Goal: Task Accomplishment & Management: Manage account settings

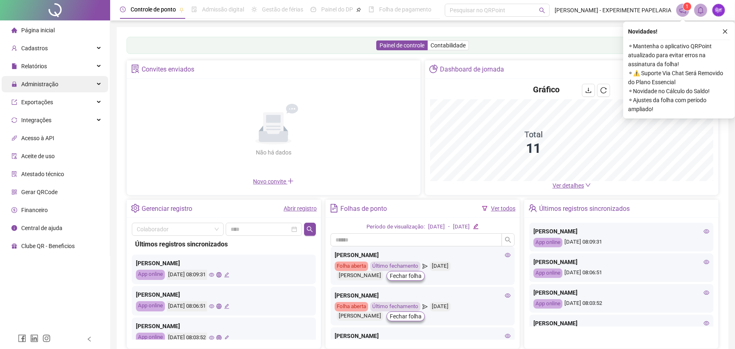
click at [23, 81] on span "Administração" at bounding box center [39, 84] width 37 height 7
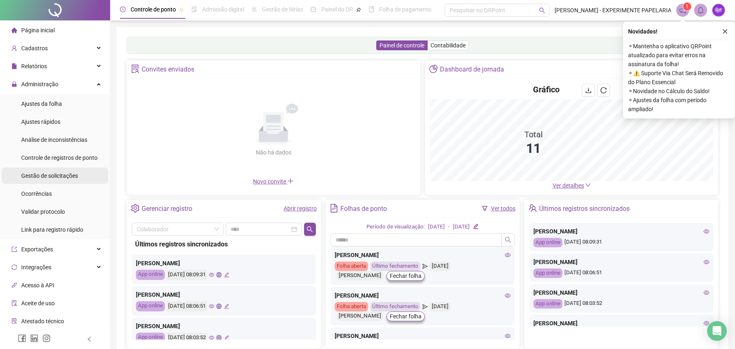
click at [54, 167] on div "Gestão de solicitações" at bounding box center [49, 175] width 57 height 16
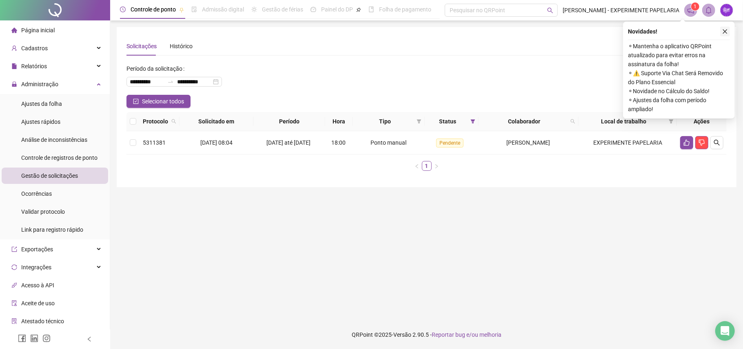
click at [722, 29] on button "button" at bounding box center [726, 32] width 10 height 10
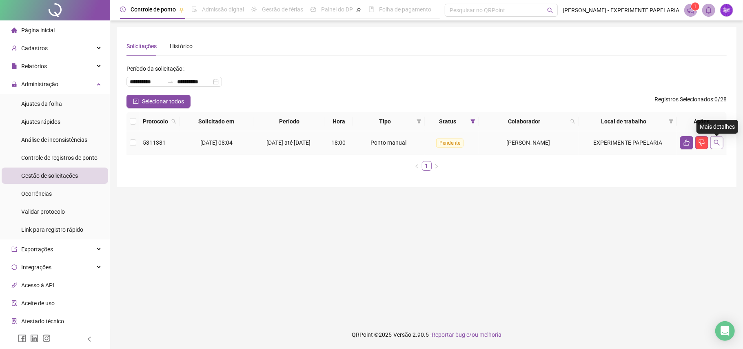
click at [715, 145] on icon "search" at bounding box center [717, 143] width 6 height 6
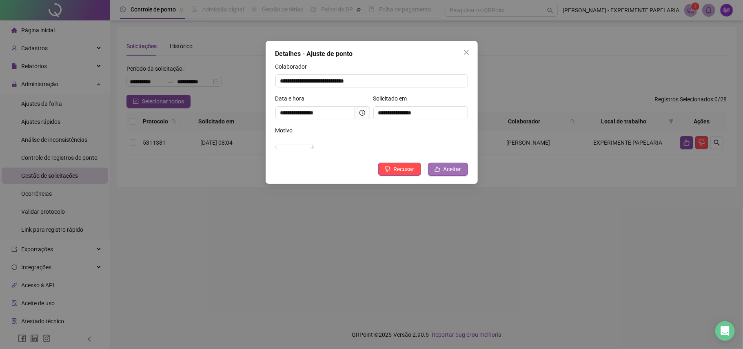
click at [435, 172] on icon "like" at bounding box center [438, 169] width 6 height 6
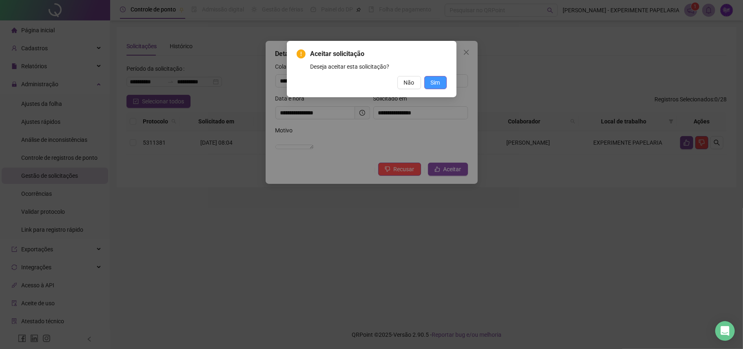
click at [438, 79] on span "Sim" at bounding box center [435, 82] width 9 height 9
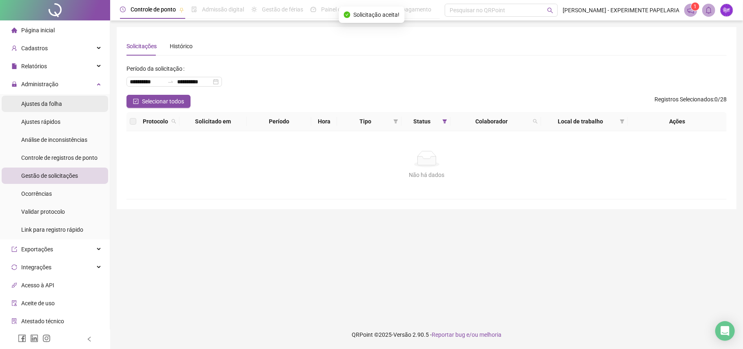
click at [36, 108] on div "Ajustes da folha" at bounding box center [41, 104] width 41 height 16
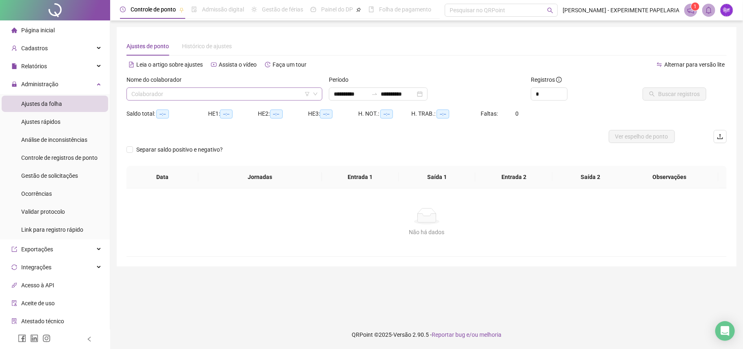
click at [217, 95] on input "search" at bounding box center [220, 94] width 179 height 12
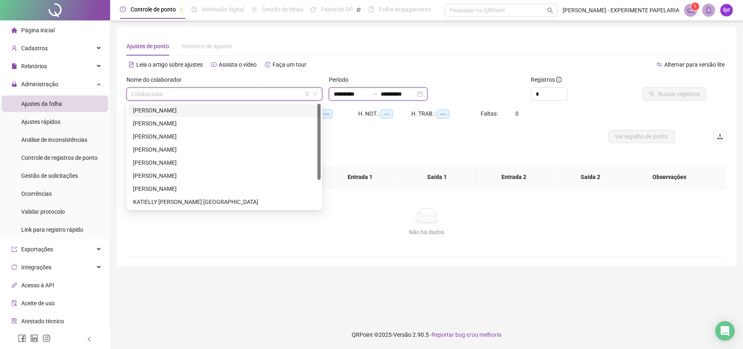
click at [368, 96] on input "**********" at bounding box center [351, 93] width 34 height 9
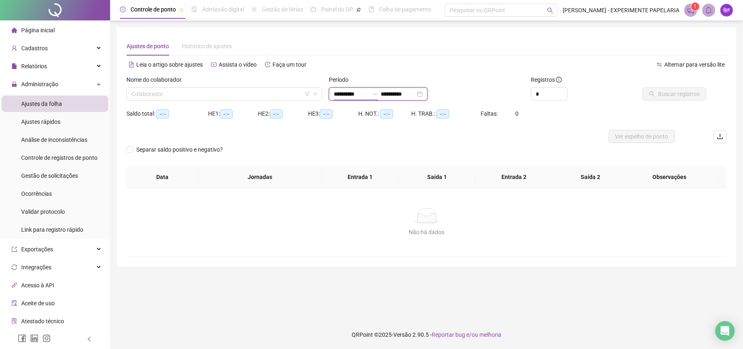
type input "**********"
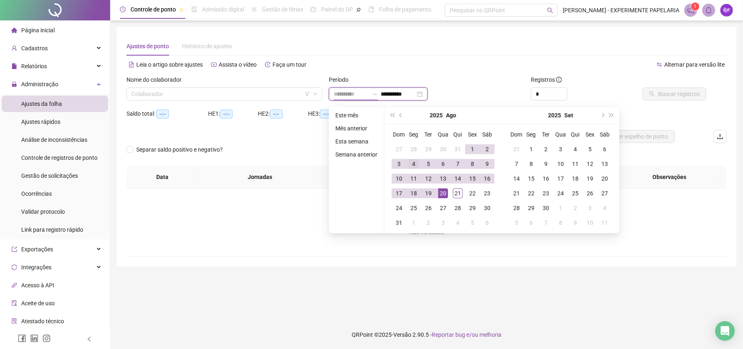
type input "**********"
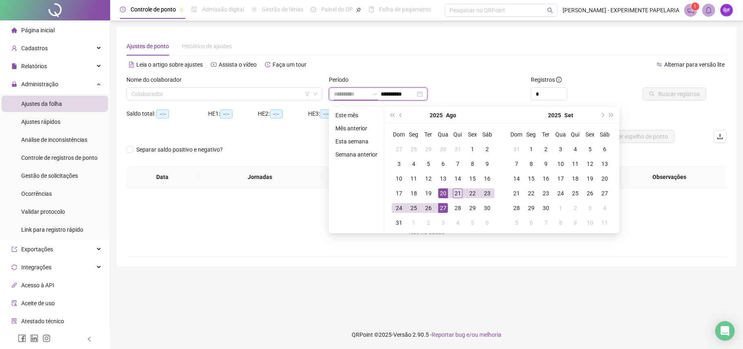
type input "**********"
click at [443, 196] on div "20" at bounding box center [443, 193] width 10 height 10
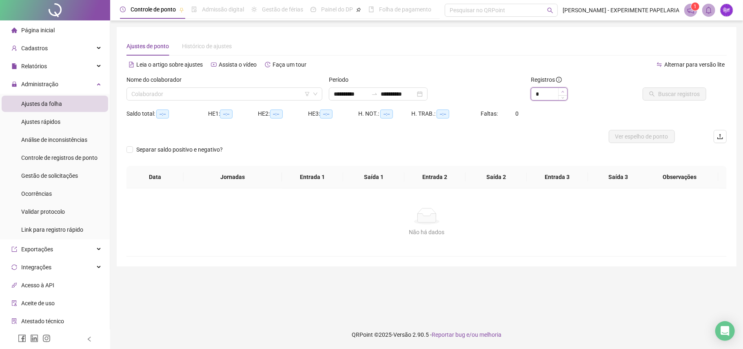
click at [562, 91] on icon "up" at bounding box center [563, 91] width 3 height 3
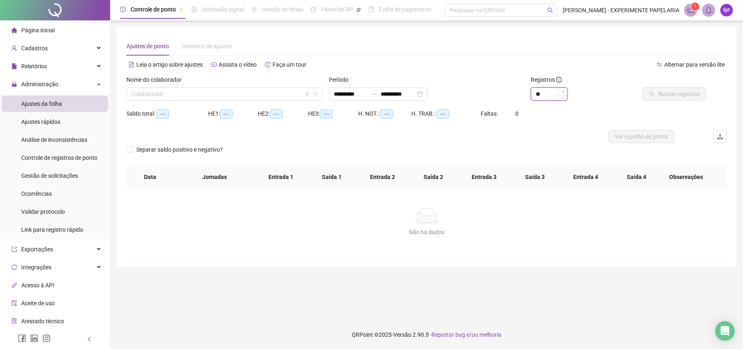
click at [562, 91] on icon "up" at bounding box center [563, 91] width 3 height 3
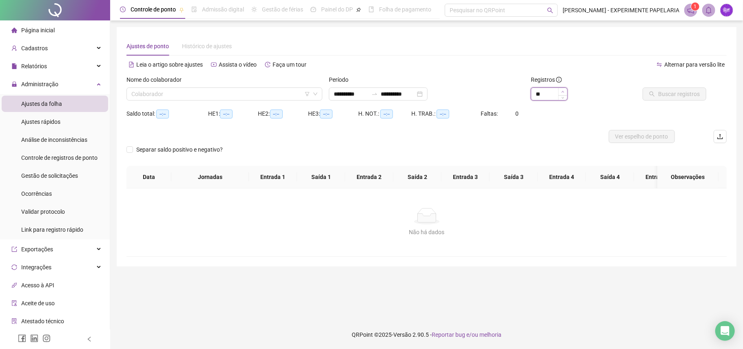
type input "**"
click at [562, 91] on icon "up" at bounding box center [563, 91] width 3 height 3
click at [263, 89] on input "search" at bounding box center [220, 94] width 179 height 12
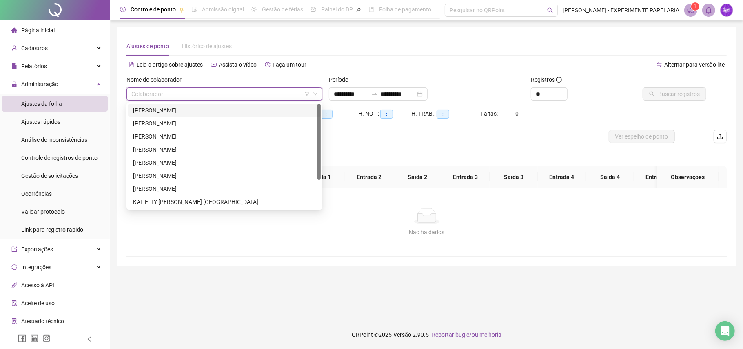
click at [249, 112] on div "[PERSON_NAME]" at bounding box center [224, 110] width 183 height 9
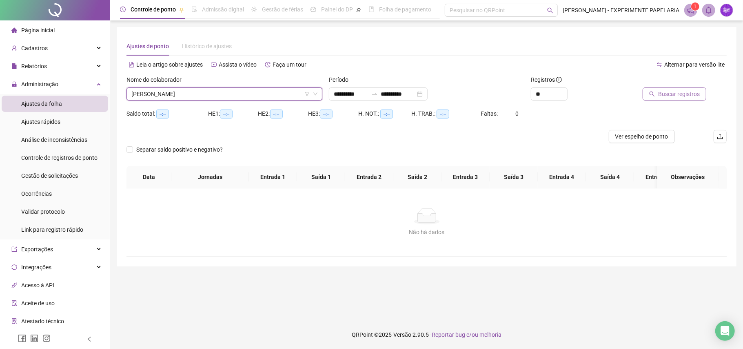
click at [651, 98] on button "Buscar registros" at bounding box center [675, 93] width 64 height 13
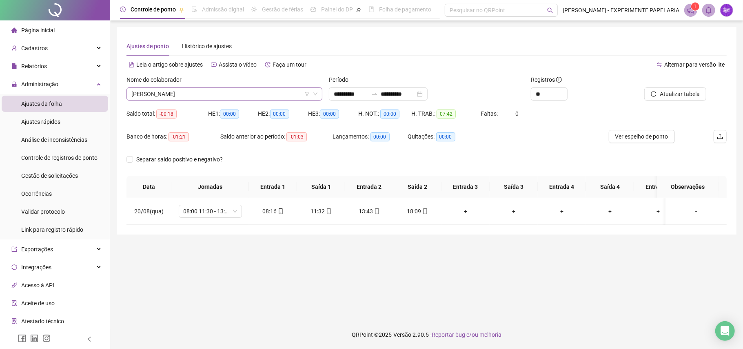
click at [298, 93] on span "[PERSON_NAME]" at bounding box center [224, 94] width 186 height 12
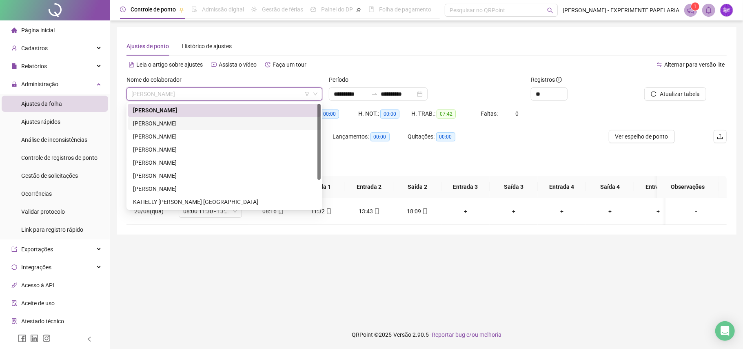
click at [287, 118] on div "[PERSON_NAME]" at bounding box center [224, 123] width 193 height 13
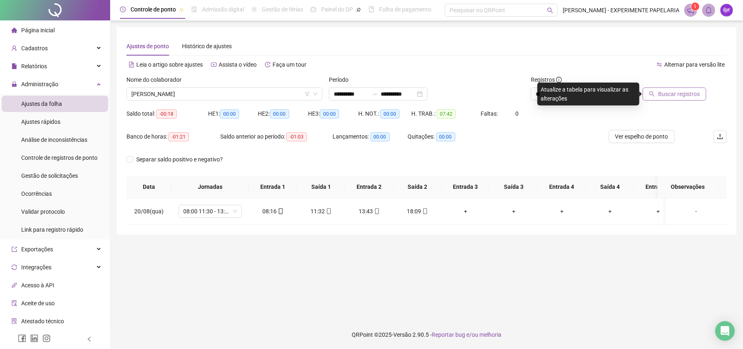
click at [683, 96] on span "Buscar registros" at bounding box center [680, 93] width 42 height 9
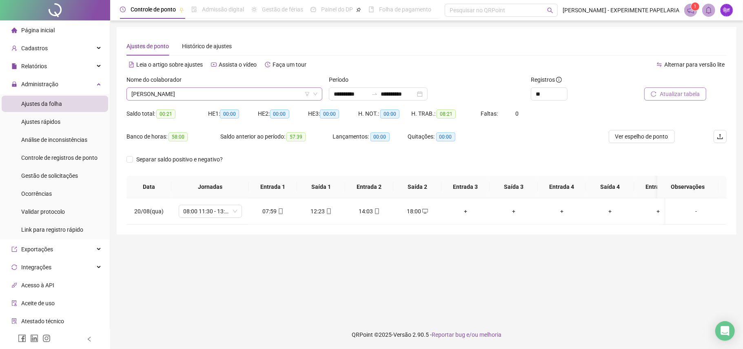
click at [242, 94] on span "[PERSON_NAME]" at bounding box center [224, 94] width 186 height 12
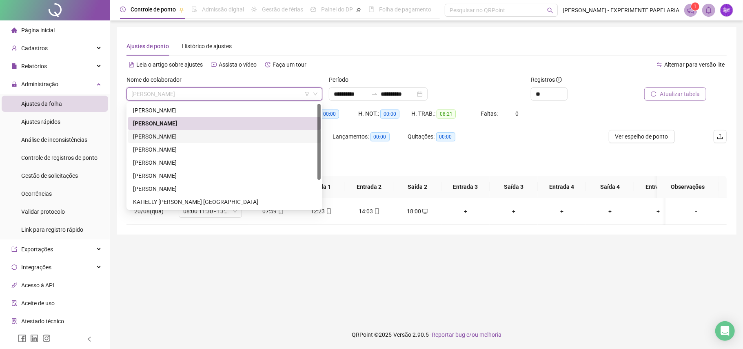
click at [201, 138] on div "[PERSON_NAME]" at bounding box center [224, 136] width 183 height 9
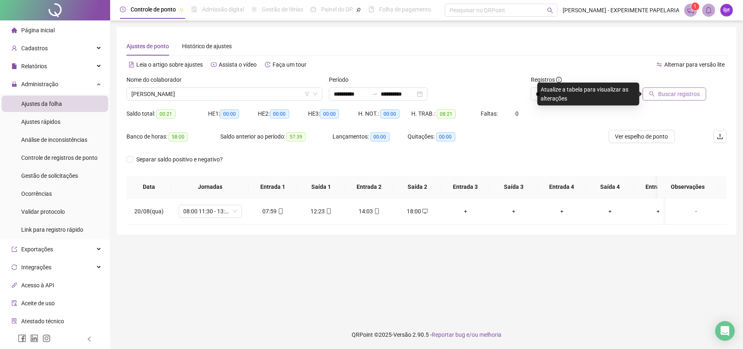
click at [636, 96] on div "Atualize a tabela para visualizar as alterações" at bounding box center [589, 93] width 102 height 23
click at [655, 92] on icon "search" at bounding box center [653, 94] width 6 height 6
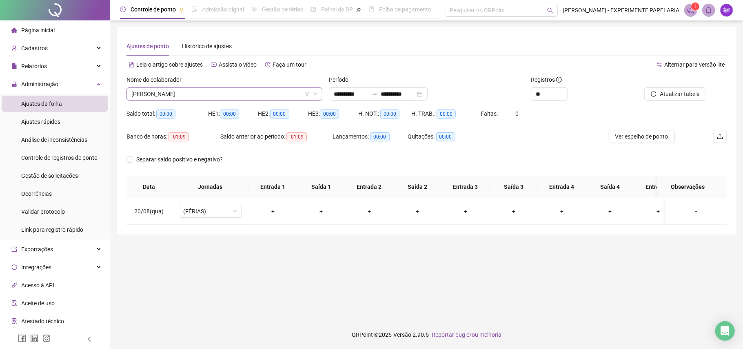
click at [216, 95] on span "[PERSON_NAME]" at bounding box center [224, 94] width 186 height 12
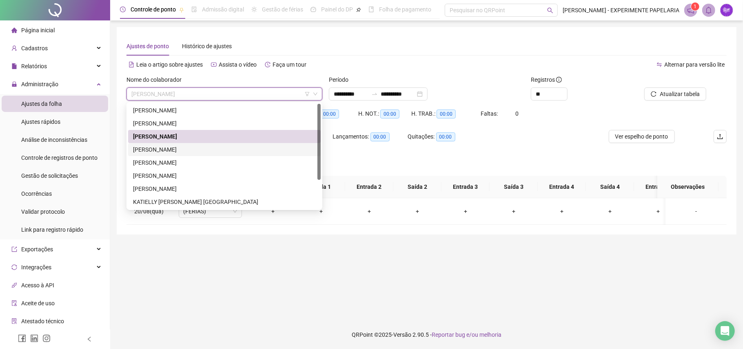
click at [182, 149] on div "[PERSON_NAME]" at bounding box center [224, 149] width 183 height 9
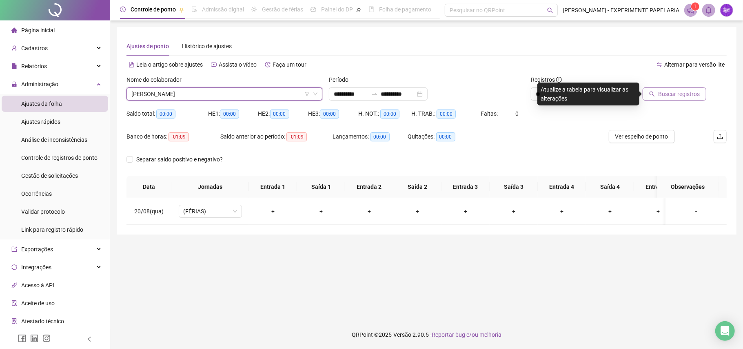
click at [664, 98] on span "Buscar registros" at bounding box center [680, 93] width 42 height 9
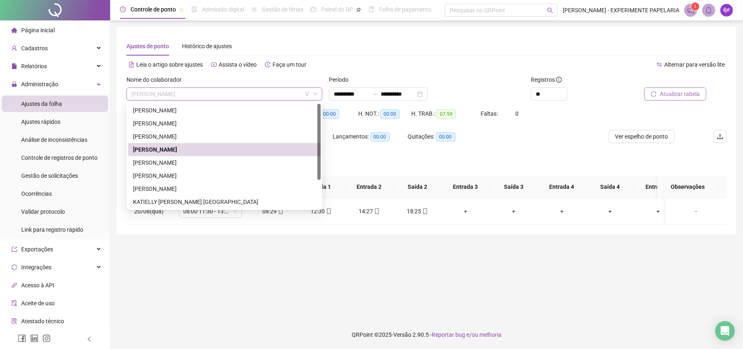
click at [258, 96] on span "[PERSON_NAME]" at bounding box center [224, 94] width 186 height 12
click at [206, 156] on div "[PERSON_NAME]" at bounding box center [224, 162] width 193 height 13
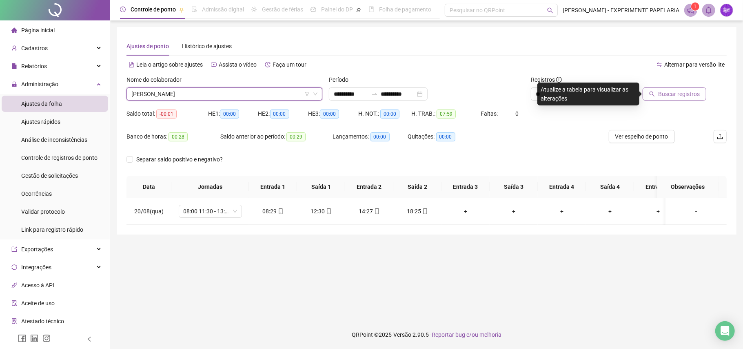
click at [668, 92] on span "Buscar registros" at bounding box center [680, 93] width 42 height 9
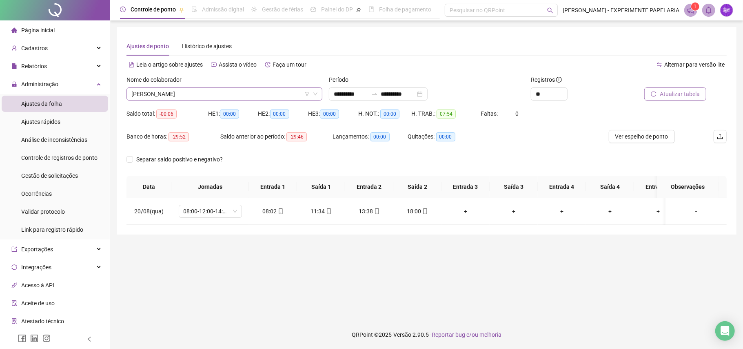
click at [196, 100] on span "[PERSON_NAME]" at bounding box center [224, 94] width 186 height 12
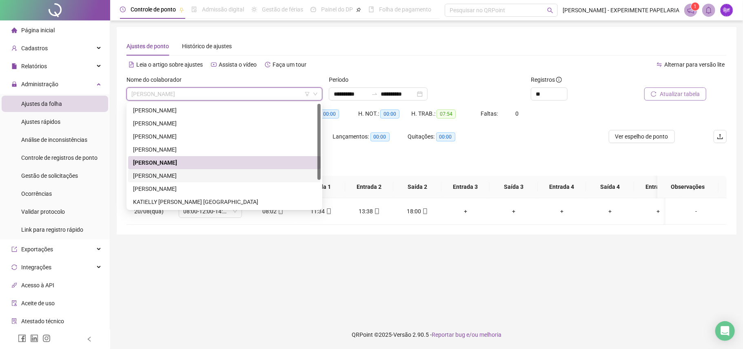
click at [185, 176] on div "[PERSON_NAME]" at bounding box center [224, 175] width 183 height 9
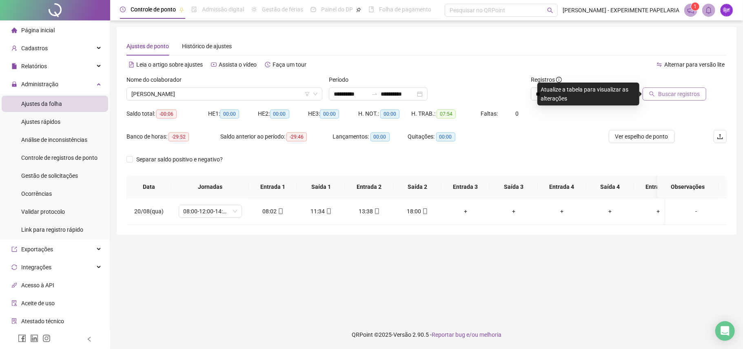
click at [655, 96] on icon "search" at bounding box center [653, 94] width 6 height 6
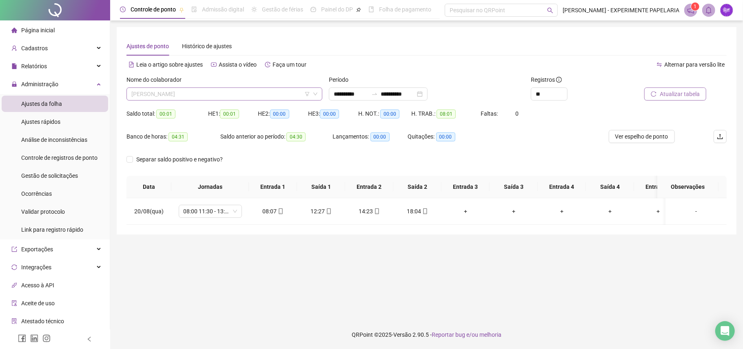
click at [232, 92] on span "[PERSON_NAME]" at bounding box center [224, 94] width 186 height 12
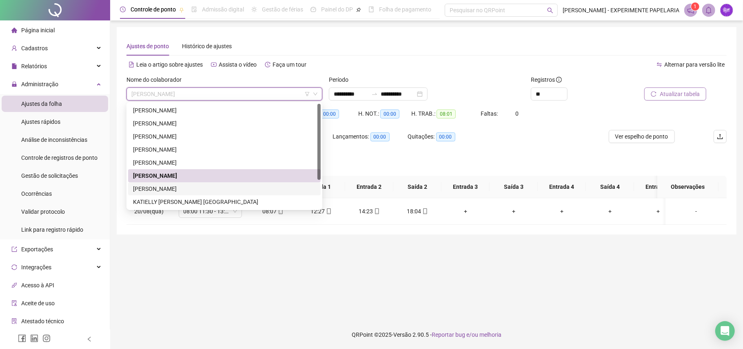
click at [202, 191] on div "[PERSON_NAME]" at bounding box center [224, 188] width 183 height 9
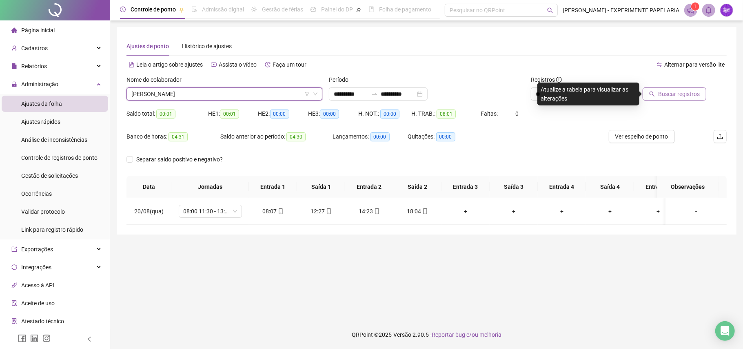
click at [674, 97] on span "Buscar registros" at bounding box center [680, 93] width 42 height 9
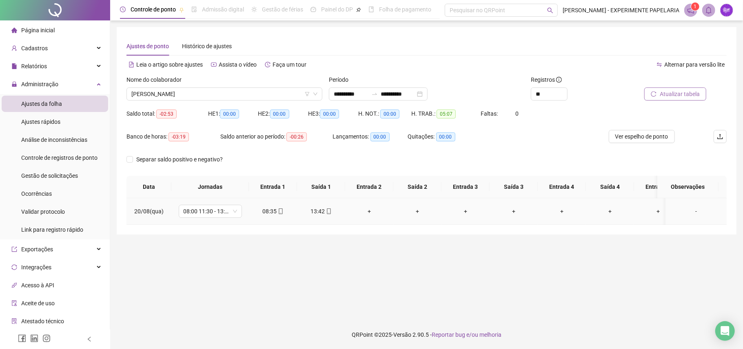
click at [369, 213] on div "+" at bounding box center [369, 211] width 35 height 9
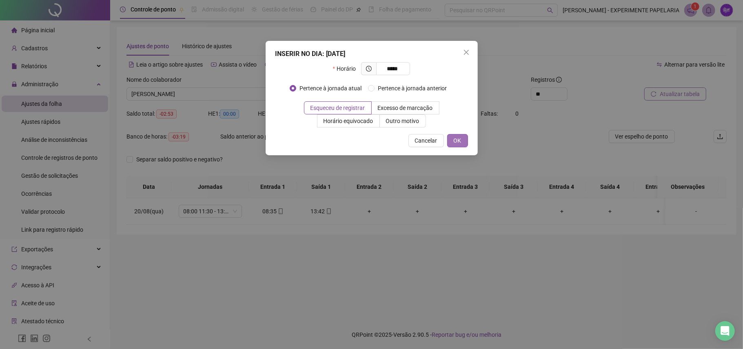
type input "*****"
click at [451, 145] on button "OK" at bounding box center [457, 140] width 21 height 13
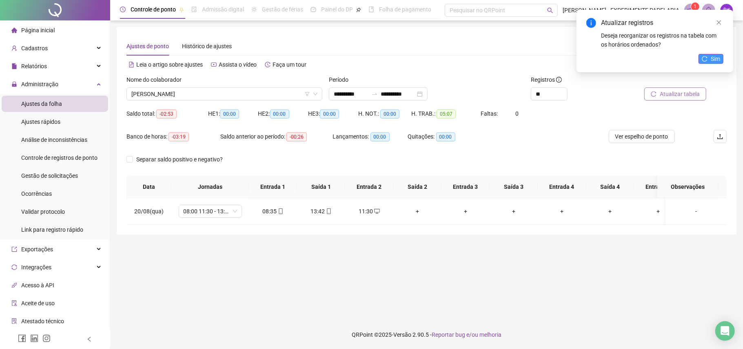
click at [705, 56] on icon "reload" at bounding box center [705, 59] width 6 height 6
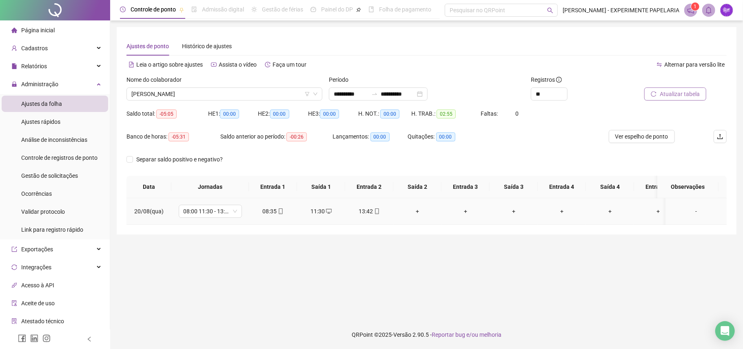
click at [417, 208] on div "+" at bounding box center [417, 211] width 35 height 9
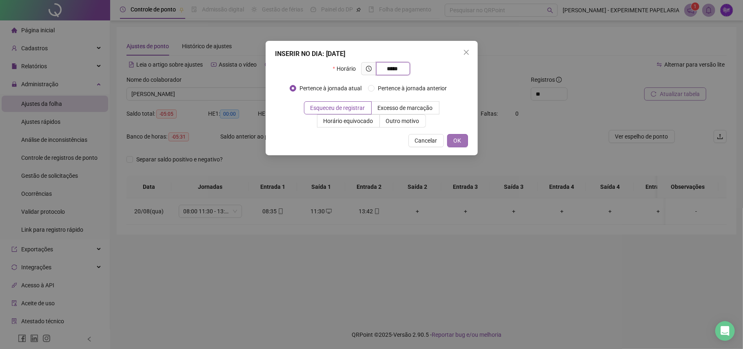
type input "*****"
click at [464, 139] on button "OK" at bounding box center [457, 140] width 21 height 13
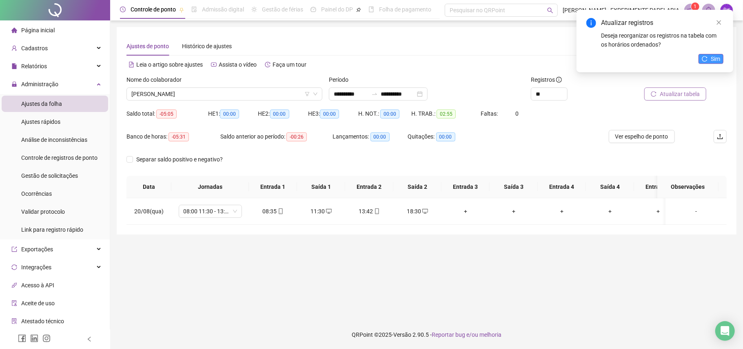
click at [721, 60] on button "Sim" at bounding box center [711, 59] width 25 height 10
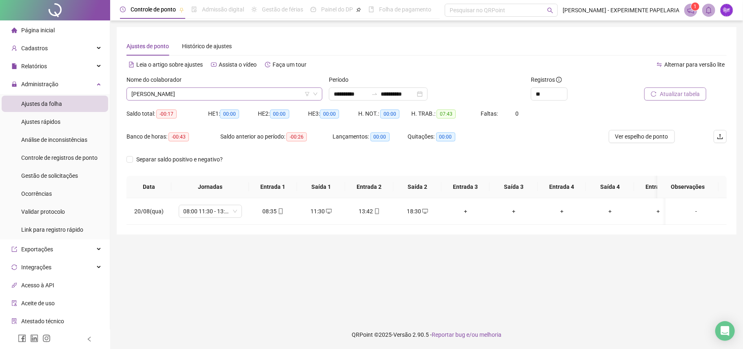
click at [207, 90] on span "[PERSON_NAME]" at bounding box center [224, 94] width 186 height 12
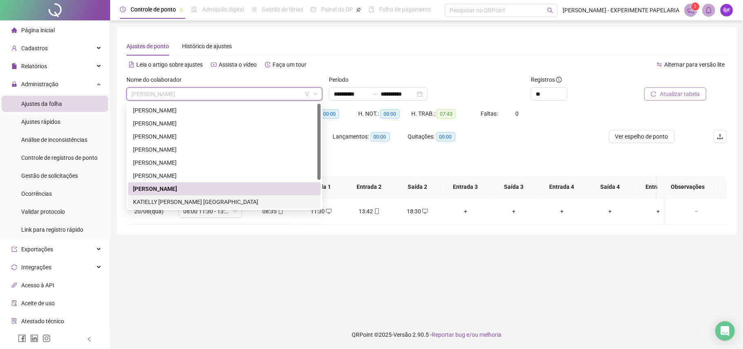
click at [184, 202] on div "KATIELLY [PERSON_NAME] [GEOGRAPHIC_DATA]" at bounding box center [224, 201] width 183 height 9
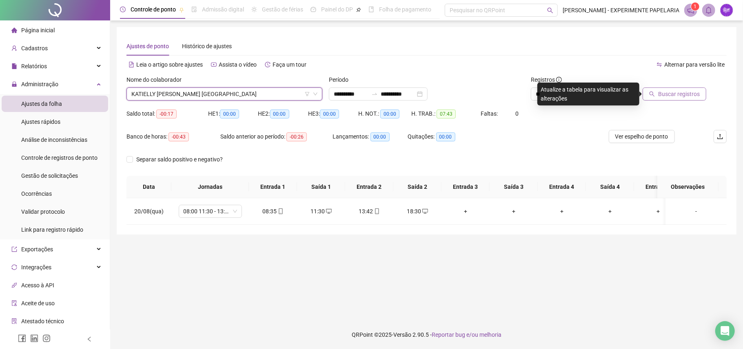
click at [663, 100] on div "Buscar registros" at bounding box center [679, 91] width 101 height 32
click at [663, 97] on span "Buscar registros" at bounding box center [680, 93] width 42 height 9
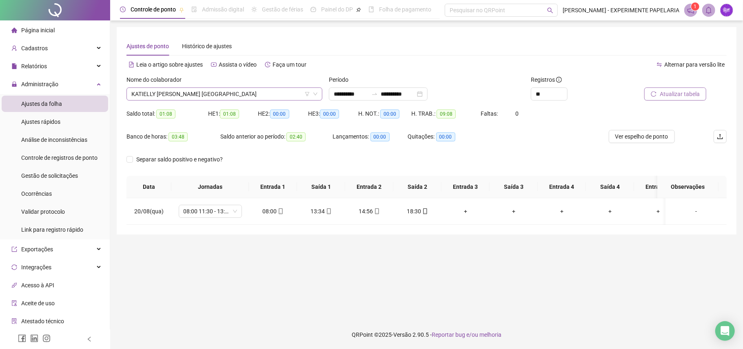
click at [223, 90] on span "KATIELLY [PERSON_NAME] [GEOGRAPHIC_DATA]" at bounding box center [224, 94] width 186 height 12
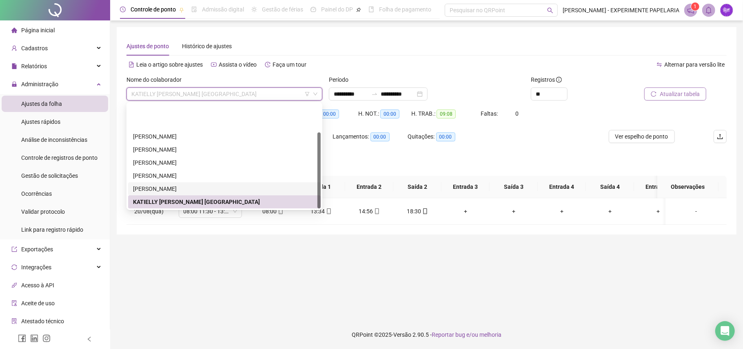
scroll to position [39, 0]
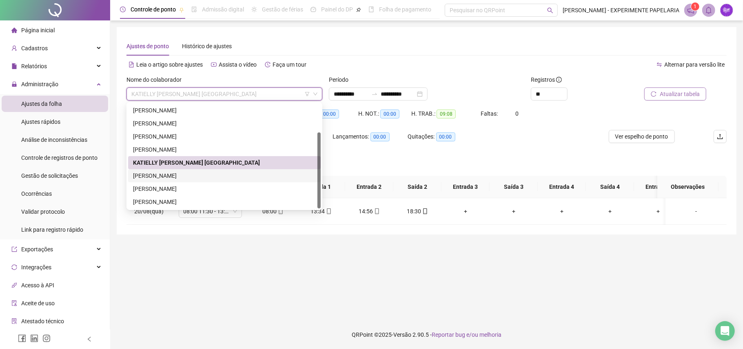
click at [173, 176] on div "[PERSON_NAME]" at bounding box center [224, 175] width 183 height 9
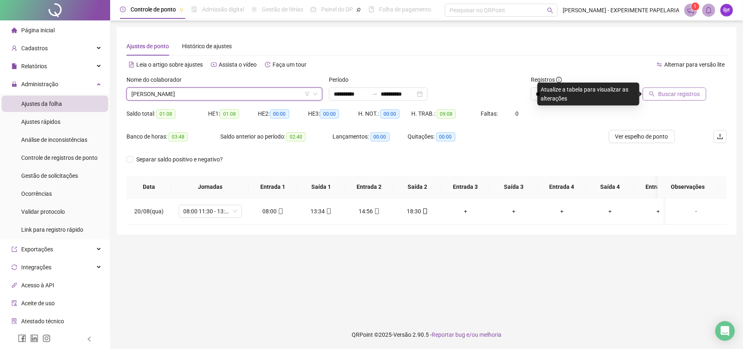
click at [705, 97] on button "Buscar registros" at bounding box center [675, 93] width 64 height 13
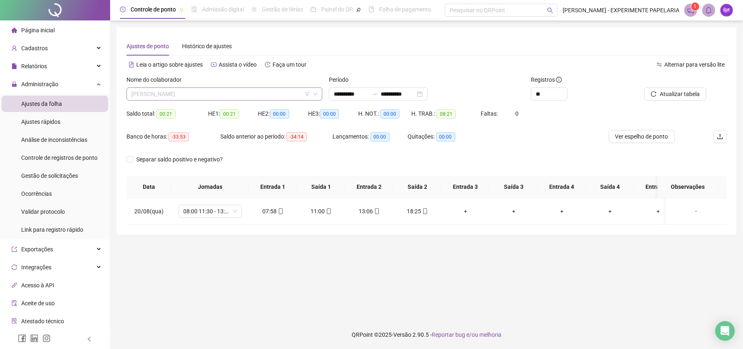
click at [239, 92] on span "[PERSON_NAME]" at bounding box center [224, 94] width 186 height 12
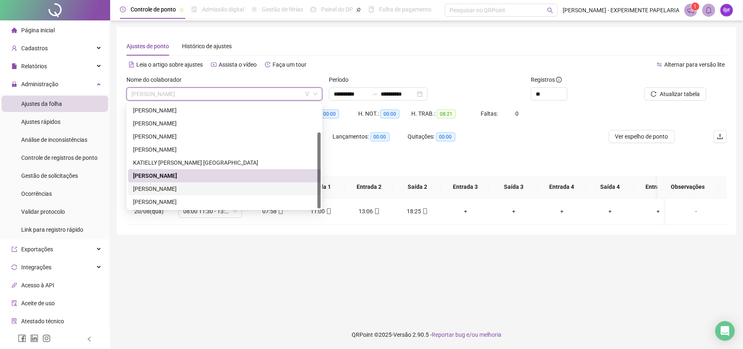
click at [198, 186] on div "[PERSON_NAME]" at bounding box center [224, 188] width 183 height 9
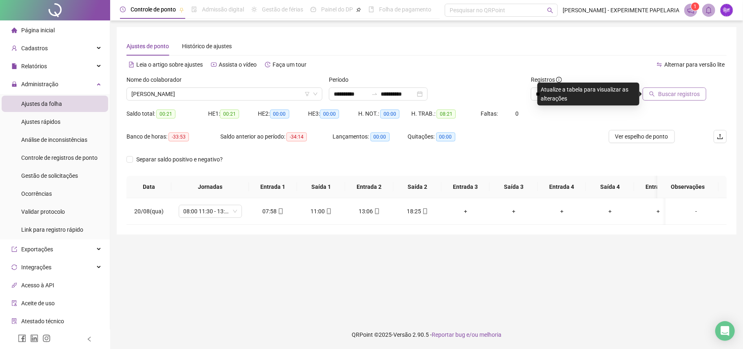
click at [667, 98] on span "Buscar registros" at bounding box center [680, 93] width 42 height 9
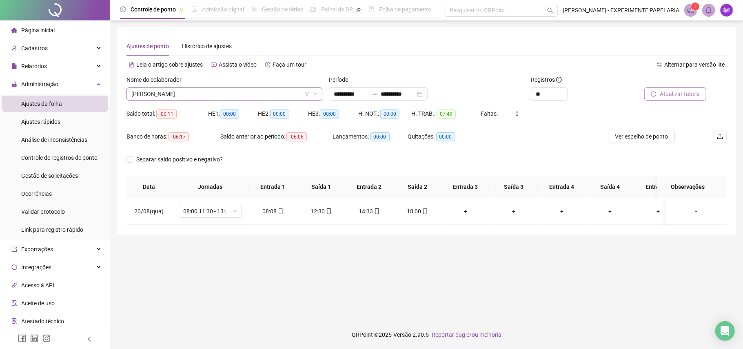
click at [226, 95] on span "[PERSON_NAME]" at bounding box center [224, 94] width 186 height 12
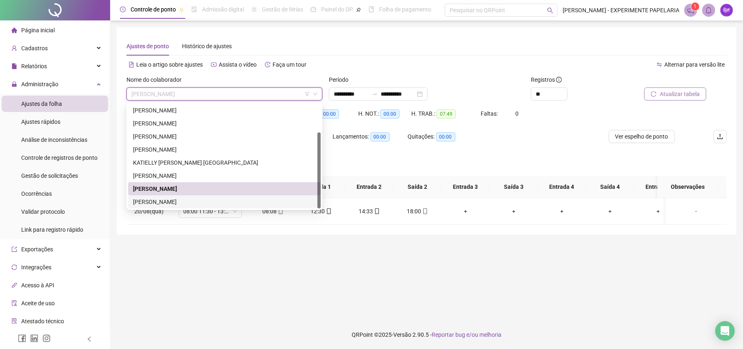
click at [165, 201] on div "[PERSON_NAME]" at bounding box center [224, 201] width 183 height 9
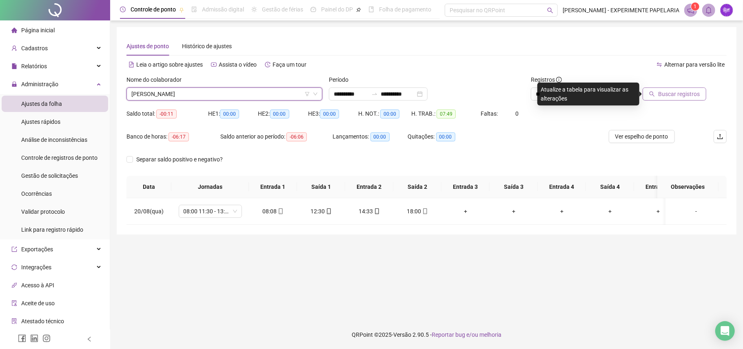
click at [652, 95] on icon "search" at bounding box center [653, 94] width 6 height 6
